Goal: Transaction & Acquisition: Purchase product/service

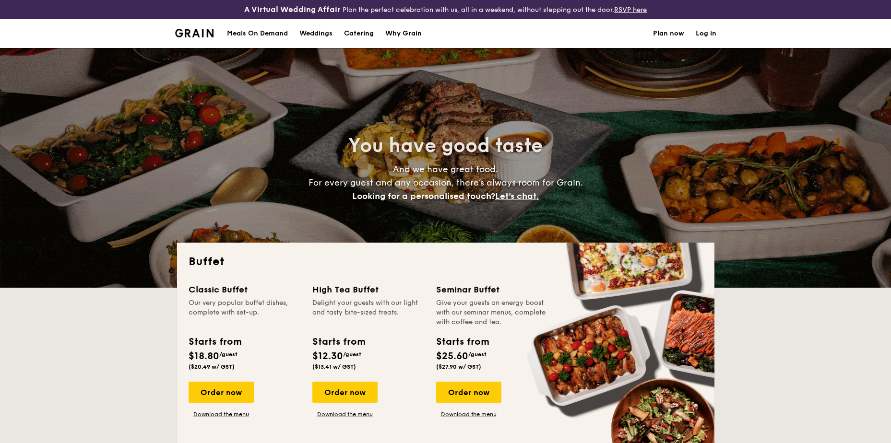
select select
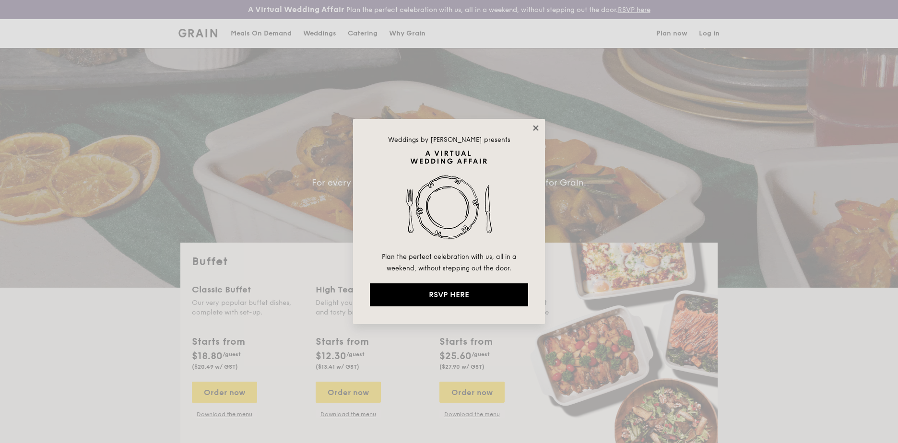
click at [535, 129] on icon at bounding box center [535, 127] width 5 height 5
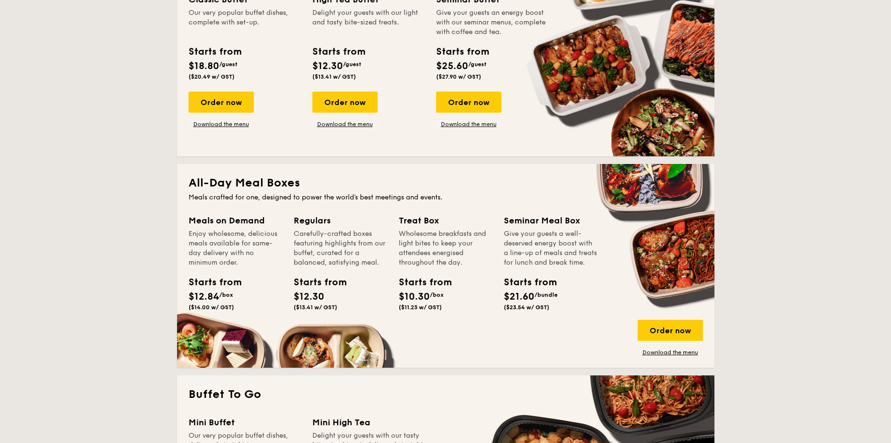
scroll to position [240, 0]
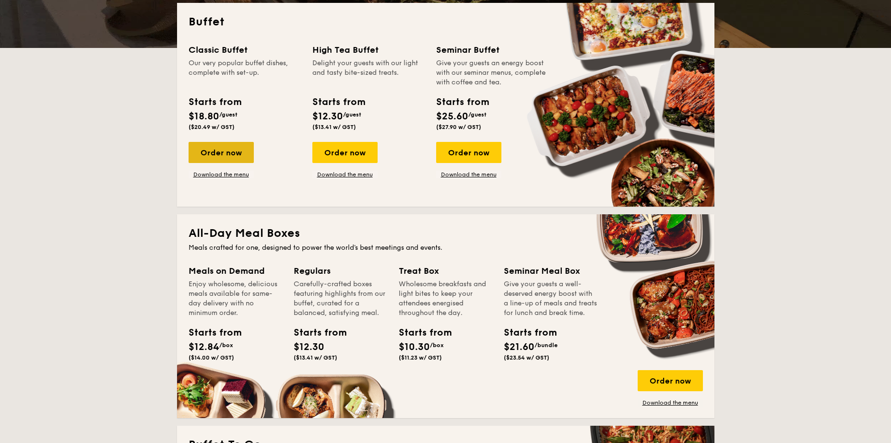
click at [238, 154] on div "Order now" at bounding box center [221, 152] width 65 height 21
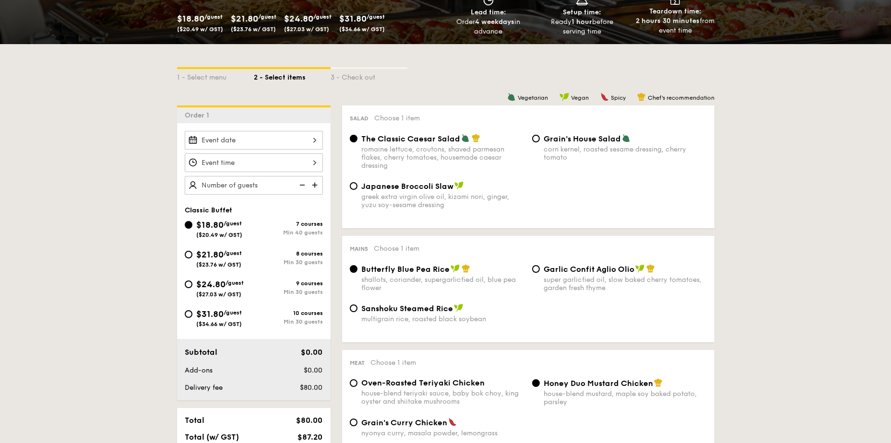
scroll to position [192, 0]
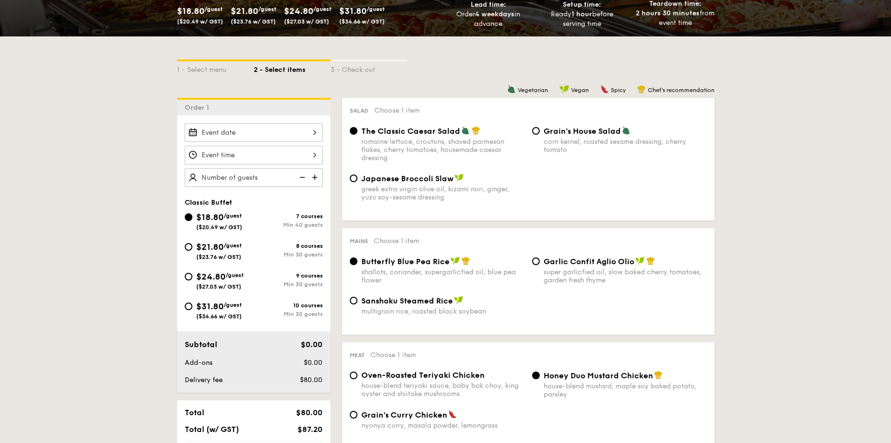
click at [308, 133] on div at bounding box center [254, 132] width 138 height 19
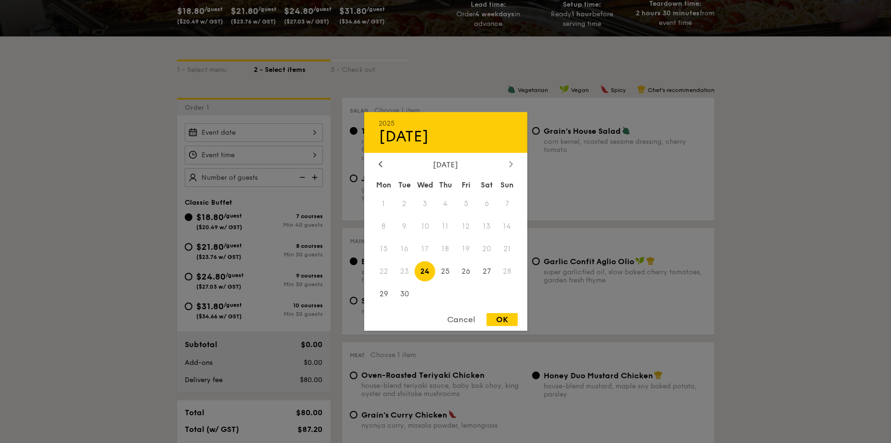
click at [508, 165] on div at bounding box center [511, 164] width 9 height 9
click at [506, 205] on span "5" at bounding box center [507, 204] width 21 height 21
click at [494, 203] on span "4" at bounding box center [487, 204] width 21 height 21
click at [505, 321] on div "OK" at bounding box center [502, 319] width 31 height 13
type input "[DATE]"
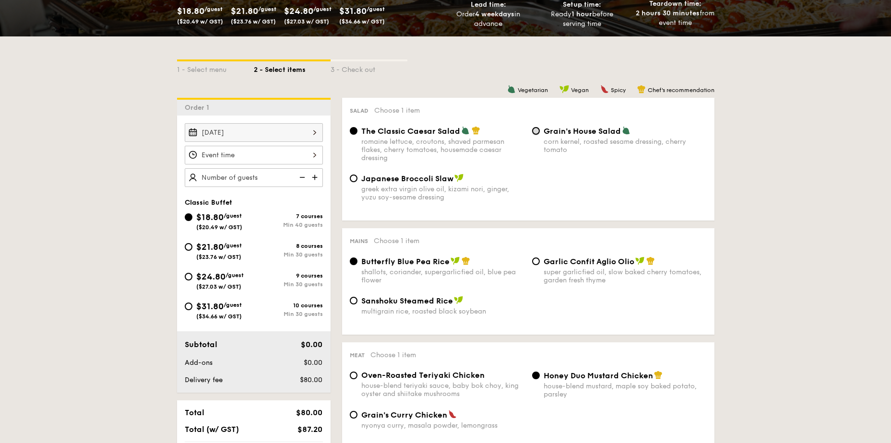
click at [536, 131] on input "Grain's House Salad corn kernel, roasted sesame dressing, cherry tomato" at bounding box center [536, 131] width 8 height 8
radio input "true"
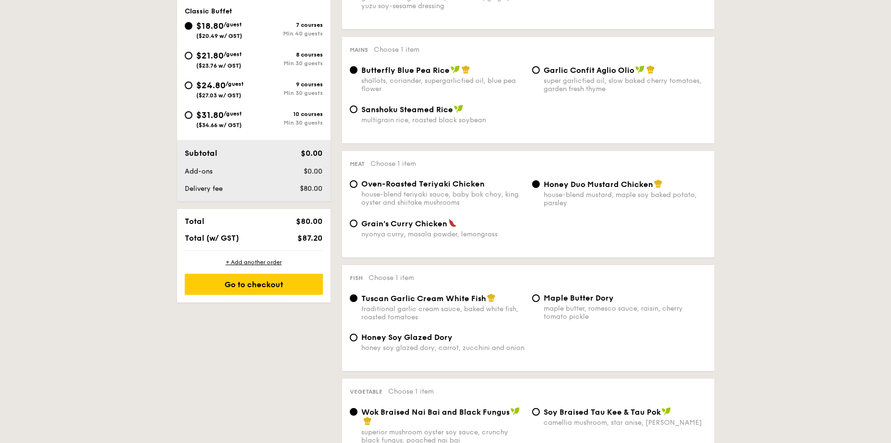
scroll to position [384, 0]
click at [359, 183] on div "Oven-Roasted Teriyaki Chicken house-blend teriyaki sauce, baby bok choy, king o…" at bounding box center [437, 192] width 182 height 27
click at [356, 186] on input "Oven-Roasted Teriyaki Chicken house-blend teriyaki sauce, baby bok choy, king o…" at bounding box center [354, 184] width 8 height 8
radio input "true"
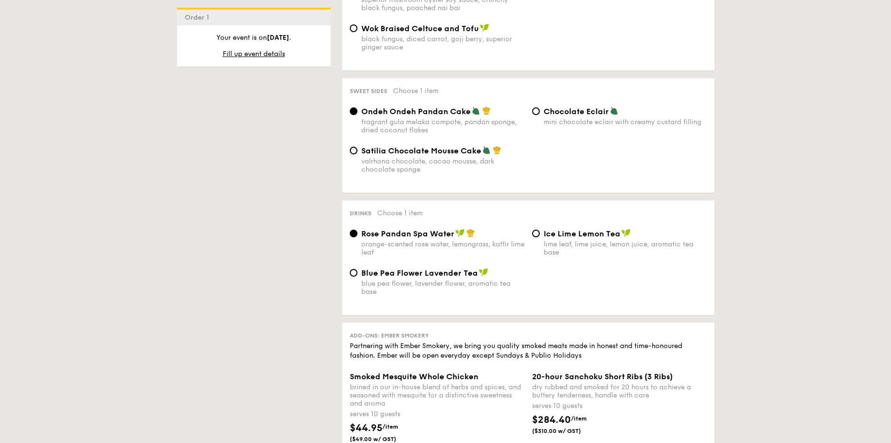
scroll to position [816, 0]
click at [353, 152] on input "Satilia Chocolate Mousse Cake valrhona chocolate, cacao mousse, dark chocolate …" at bounding box center [354, 151] width 8 height 8
radio input "true"
click at [536, 232] on input "Ice Lime Lemon Tea lime leaf, lime juice, lemon juice, aromatic tea base" at bounding box center [536, 234] width 8 height 8
radio input "true"
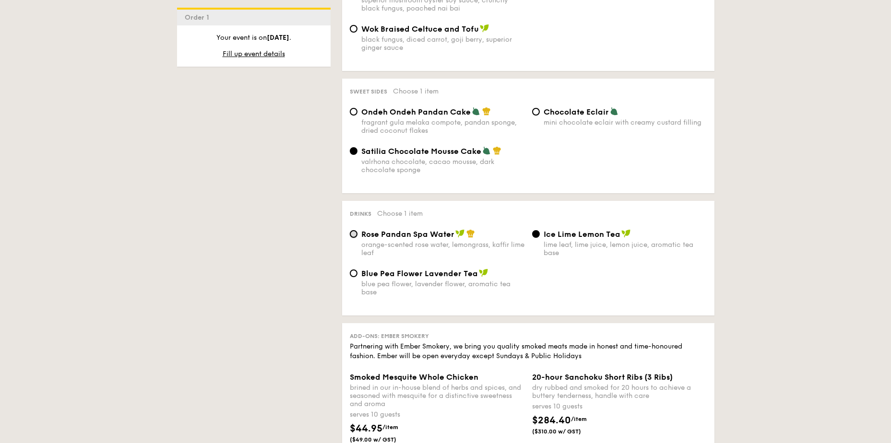
click at [354, 231] on input "Rose Pandan Spa Water orange-scented rose water, lemongrass, kaffir lime leaf" at bounding box center [354, 234] width 8 height 8
radio input "true"
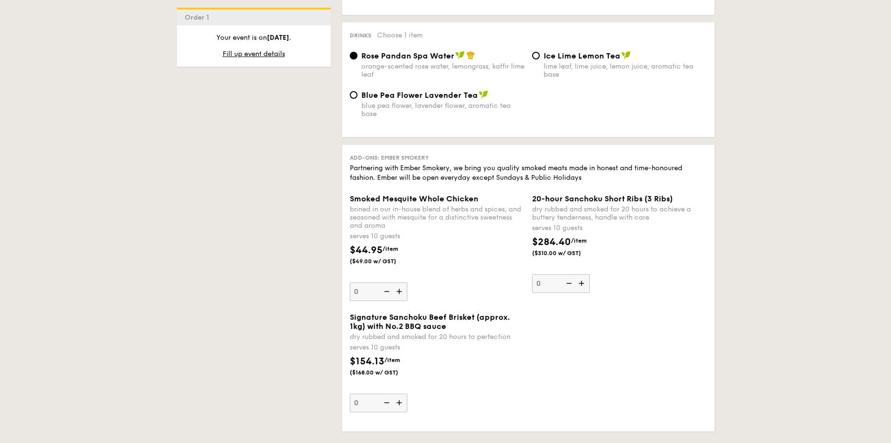
scroll to position [1008, 0]
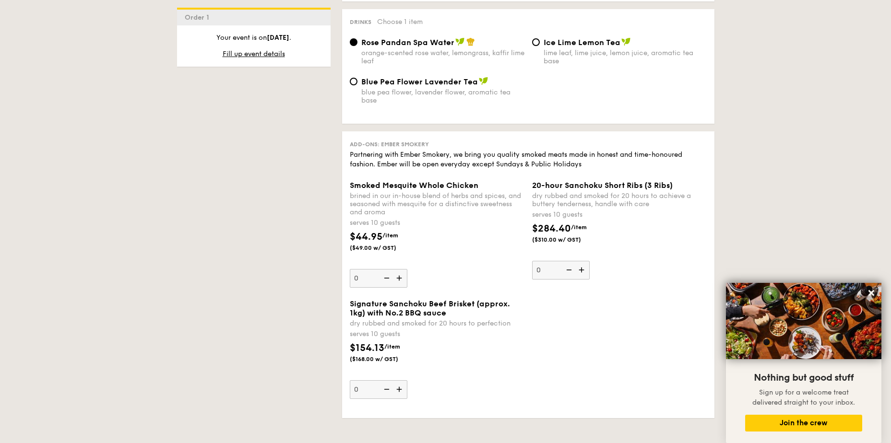
click at [583, 270] on img at bounding box center [582, 270] width 14 height 18
click at [583, 270] on input "0" at bounding box center [561, 270] width 58 height 19
click at [570, 268] on img at bounding box center [568, 270] width 14 height 18
click at [570, 268] on input "1" at bounding box center [561, 270] width 58 height 19
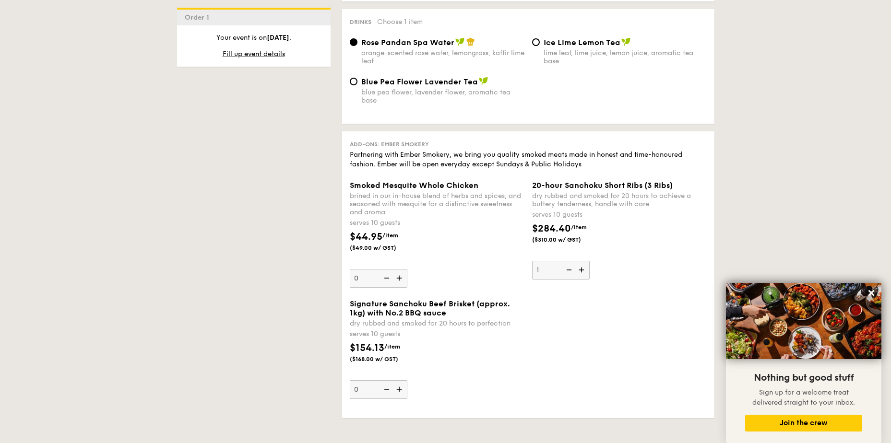
type input "0"
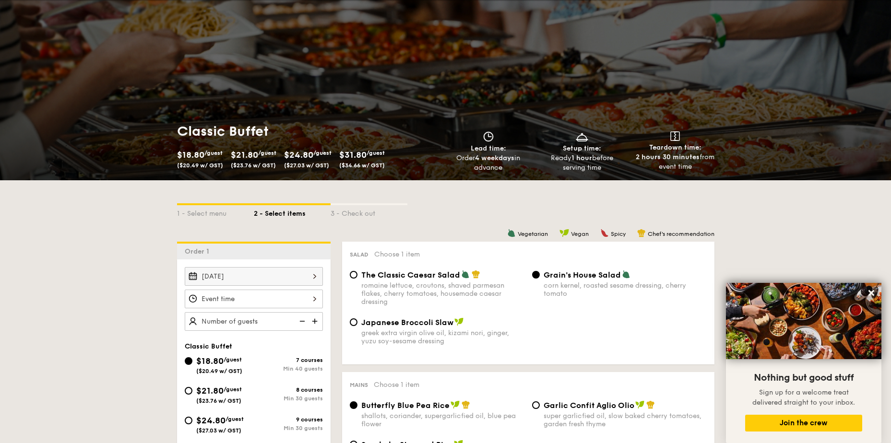
scroll to position [144, 0]
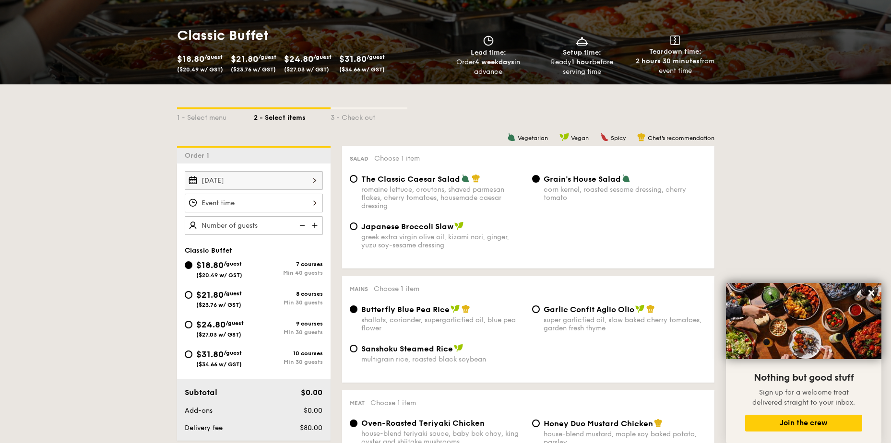
click at [315, 204] on div at bounding box center [254, 203] width 138 height 19
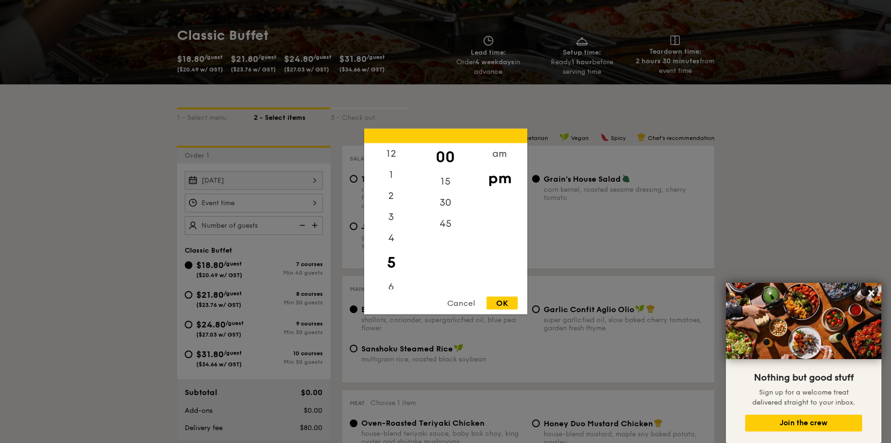
click at [390, 263] on div "5" at bounding box center [391, 263] width 54 height 28
click at [390, 288] on div "6" at bounding box center [391, 291] width 54 height 28
click at [445, 181] on div "15" at bounding box center [445, 185] width 54 height 28
click at [509, 304] on div "OK" at bounding box center [502, 303] width 31 height 13
type input "6:15PM"
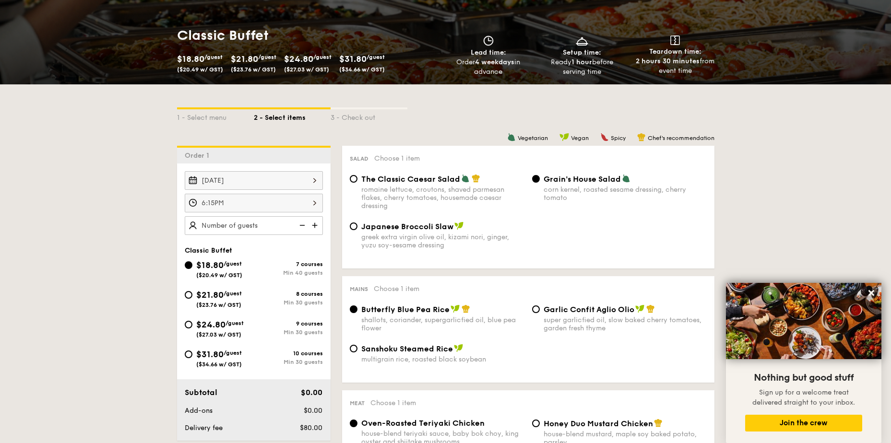
click at [311, 227] on img at bounding box center [316, 225] width 14 height 18
click at [302, 226] on img at bounding box center [301, 225] width 14 height 18
type input "40 guests"
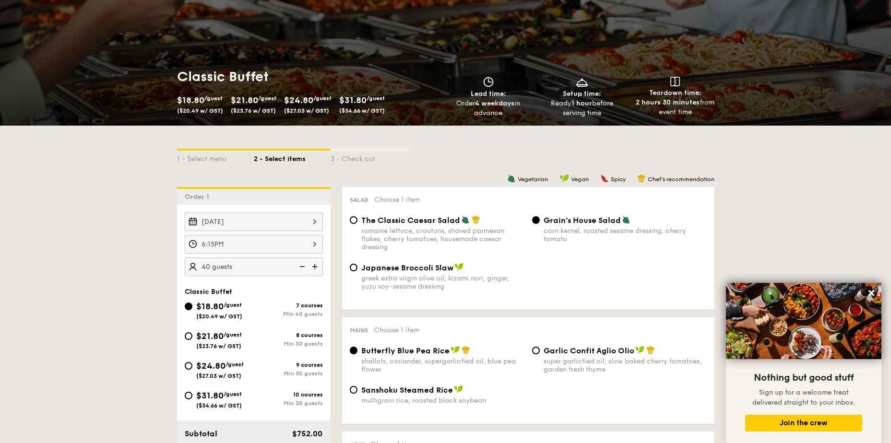
scroll to position [0, 0]
